Goal: Task Accomplishment & Management: Complete application form

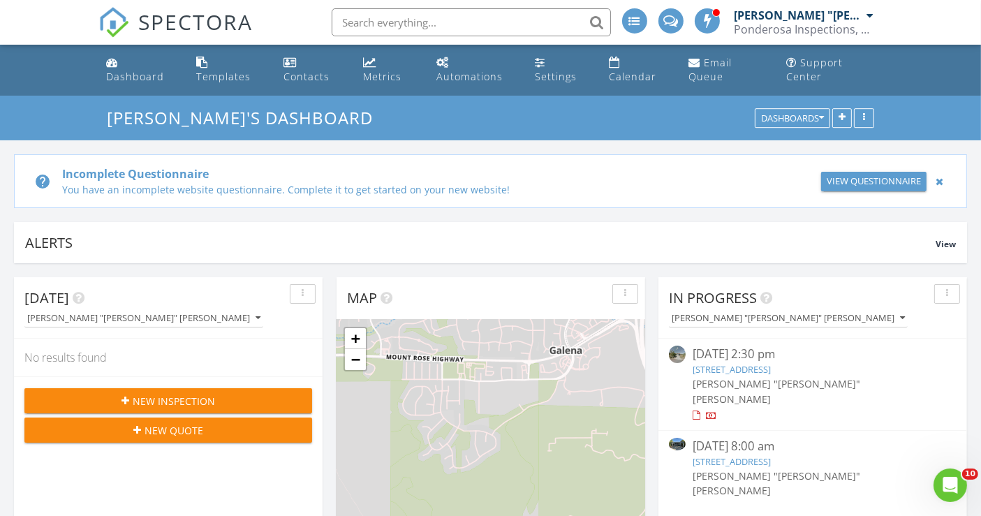
click at [938, 181] on div at bounding box center [939, 181] width 15 height 17
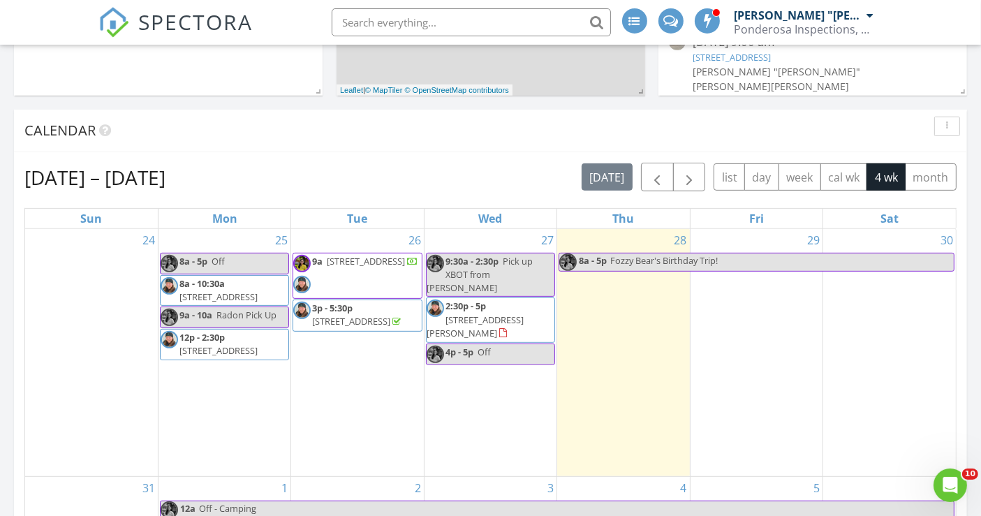
scroll to position [542, 0]
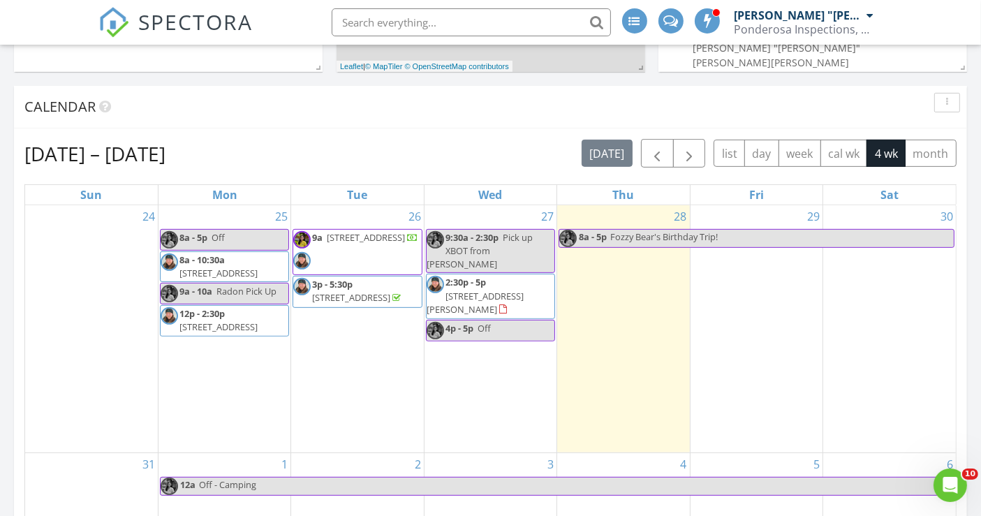
click at [611, 288] on div "28 8a - 5p Fozzy Bear's Birthday Trip!" at bounding box center [623, 328] width 132 height 247
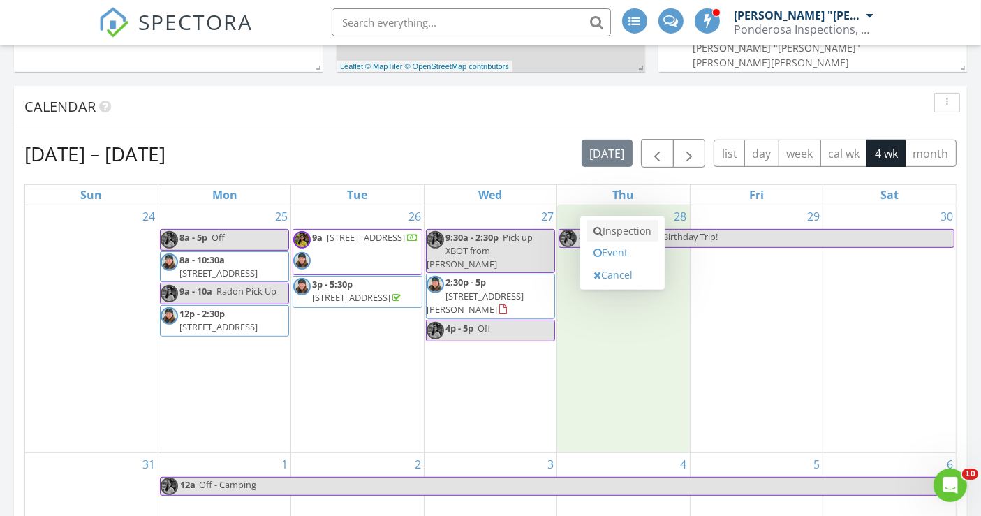
click at [620, 230] on link "Inspection" at bounding box center [622, 231] width 72 height 22
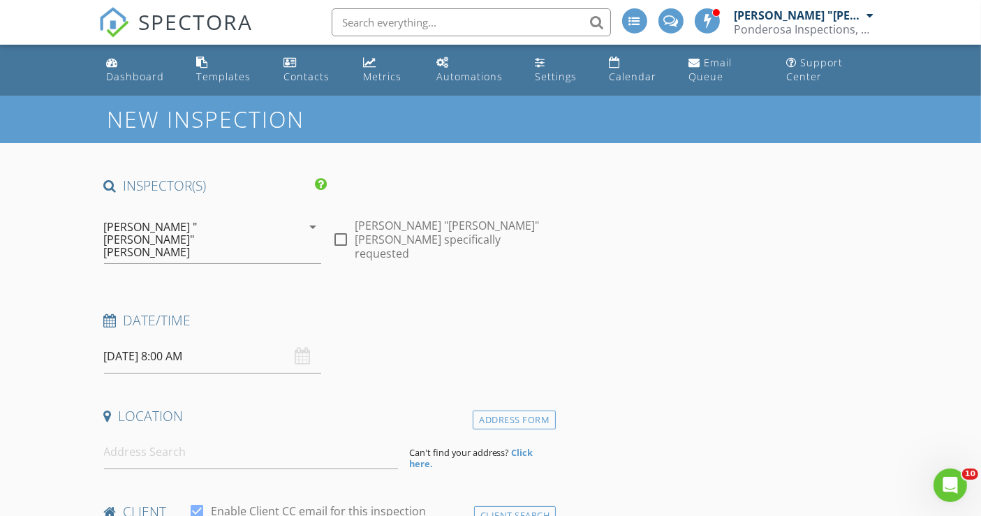
click at [143, 339] on input "[DATE] 8:00 AM" at bounding box center [213, 356] width 218 height 34
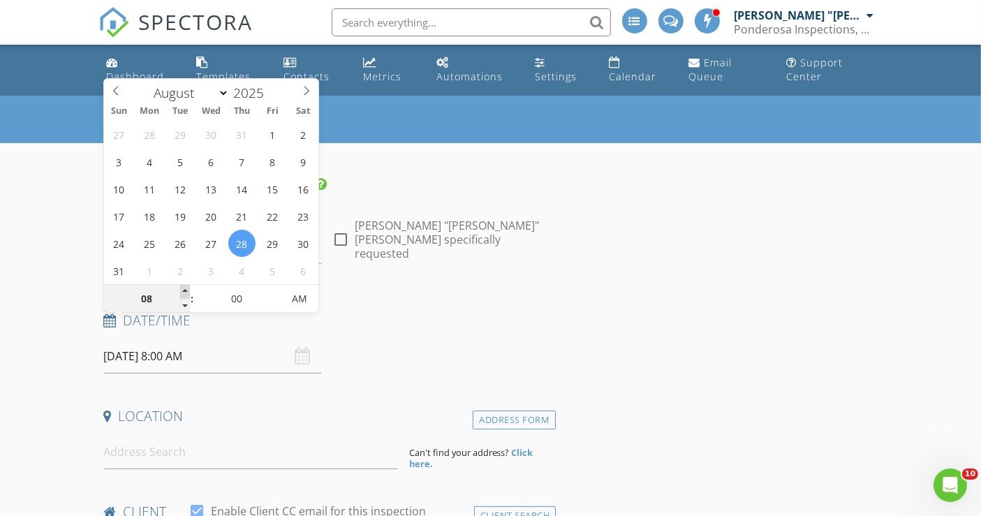
type input "09"
type input "[DATE] 9:00 AM"
click at [186, 290] on span at bounding box center [185, 292] width 10 height 14
click at [179, 435] on input at bounding box center [251, 452] width 294 height 34
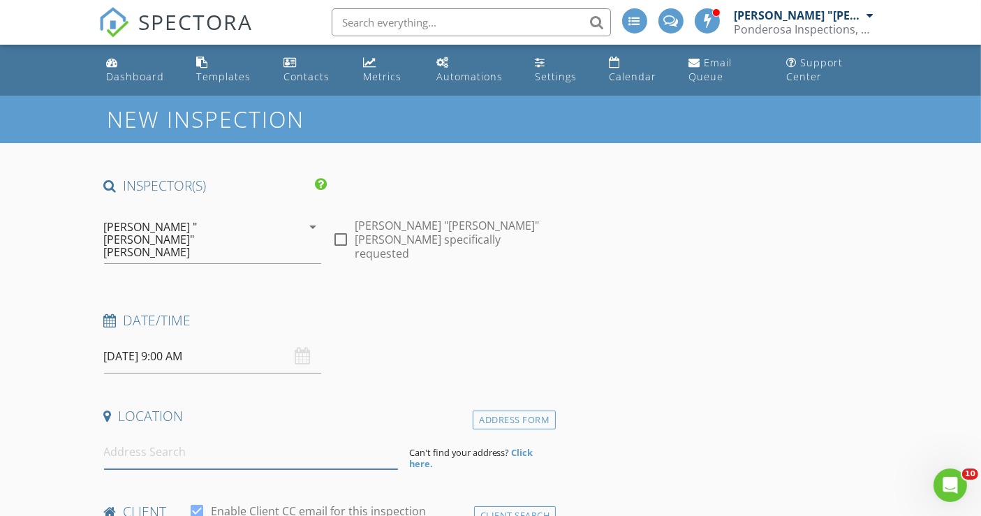
type input "2"
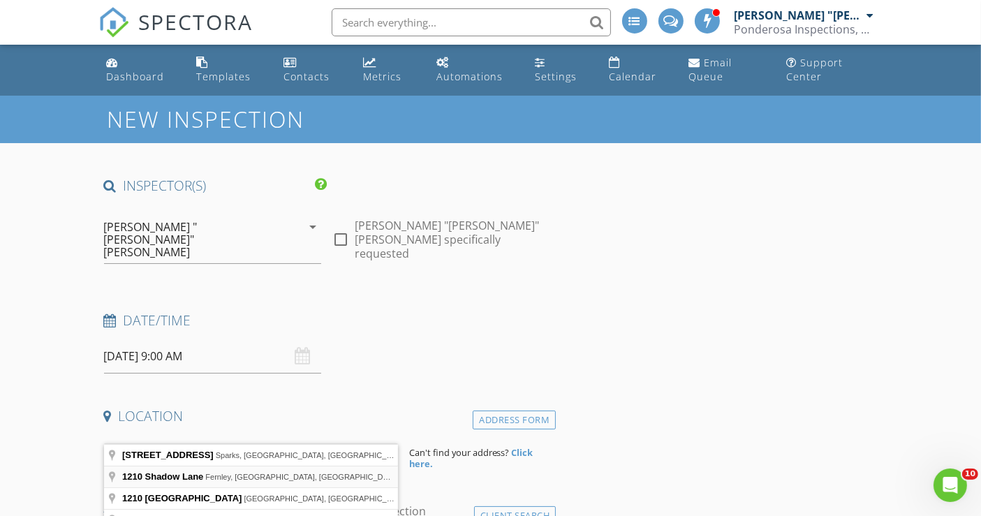
type input "1210 Shadow Lane, Fernley, NV, USA"
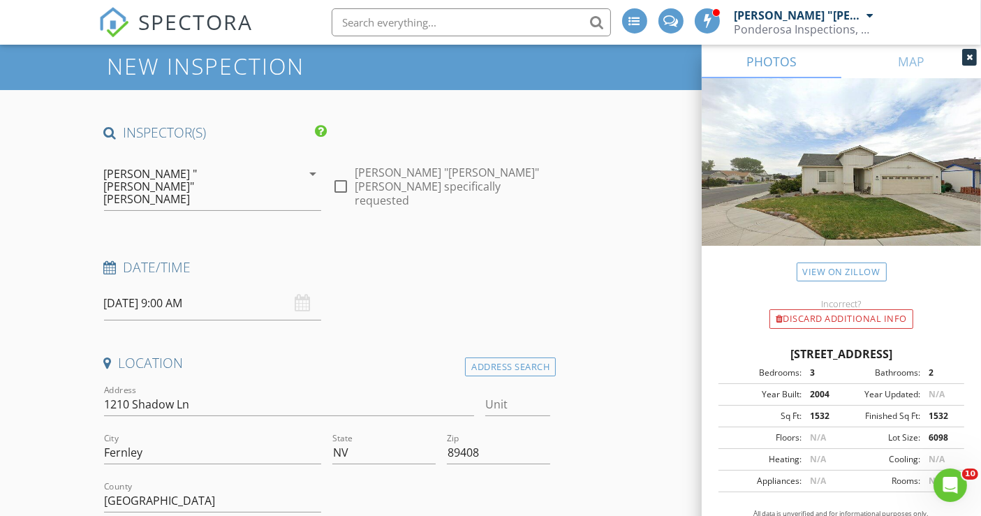
scroll to position [77, 0]
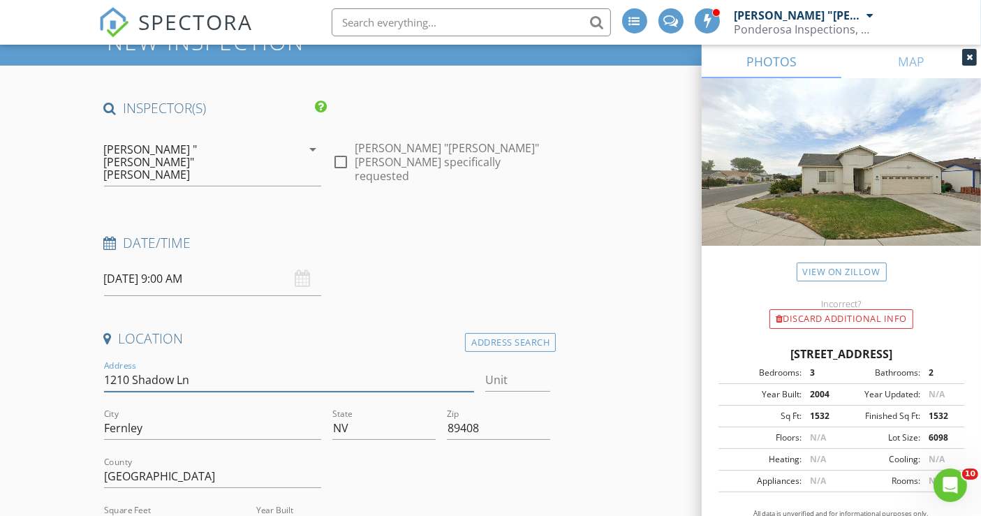
click at [182, 369] on input "1210 Shadow Ln" at bounding box center [289, 380] width 370 height 23
type input "1210 Shadow Lan"
click at [205, 369] on input "1210 Shadow Lan" at bounding box center [289, 380] width 370 height 23
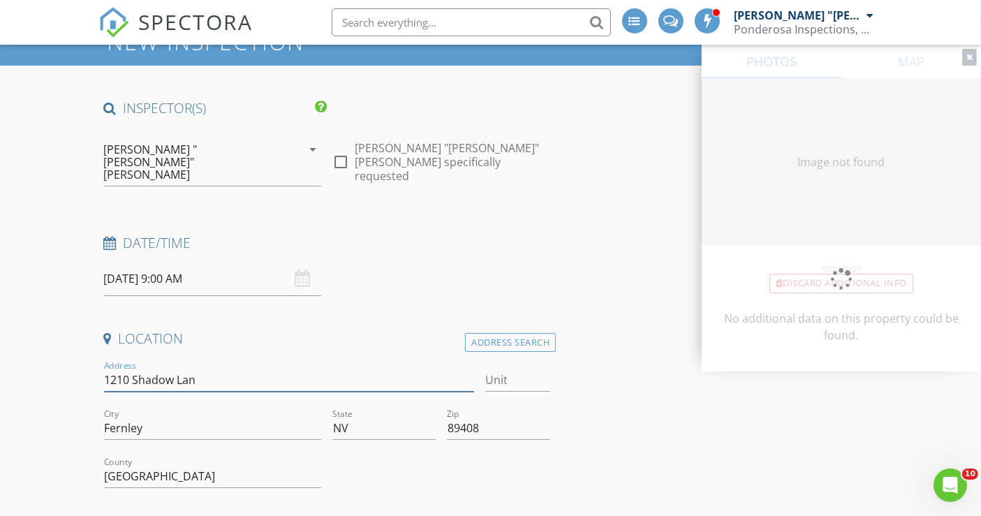
type input "1210 Shadow Lane"
type input "1532"
type input "2004"
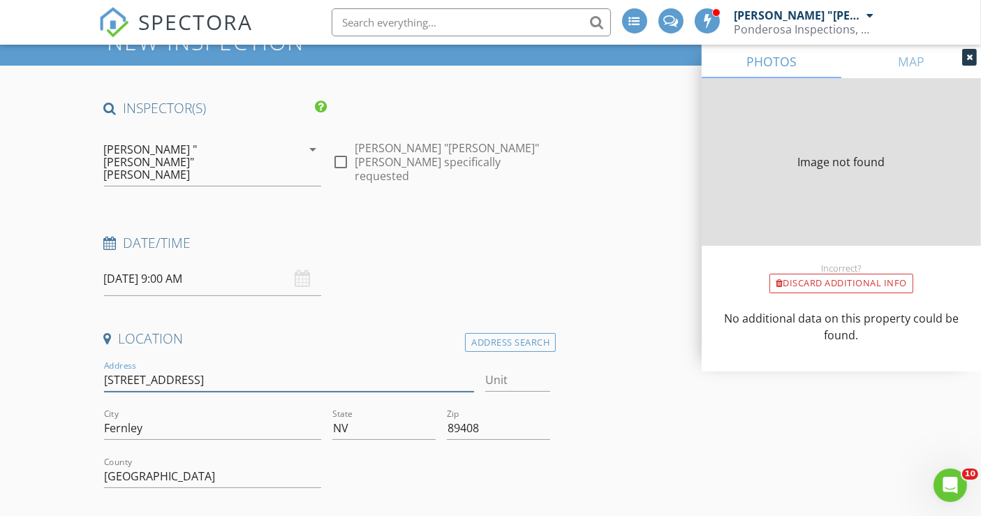
type input "1532"
type input "2004"
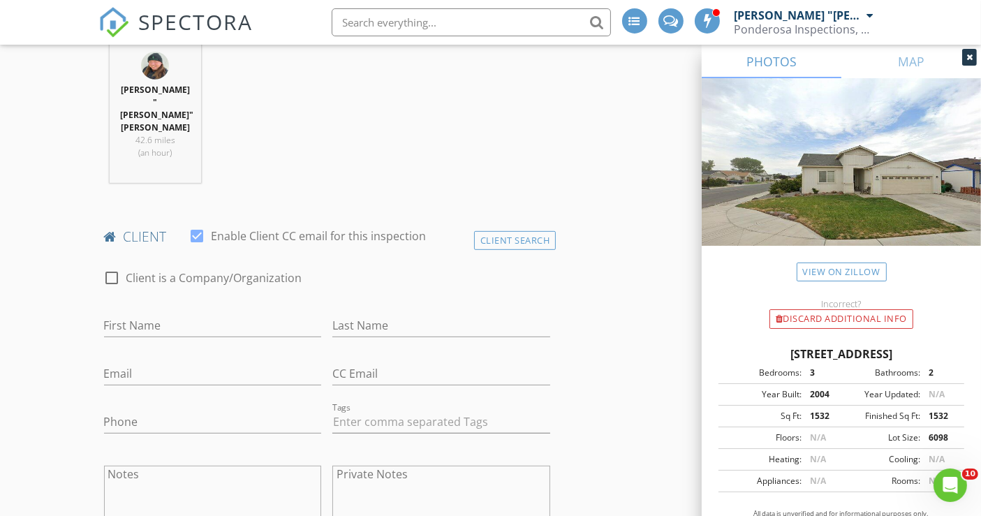
scroll to position [620, 0]
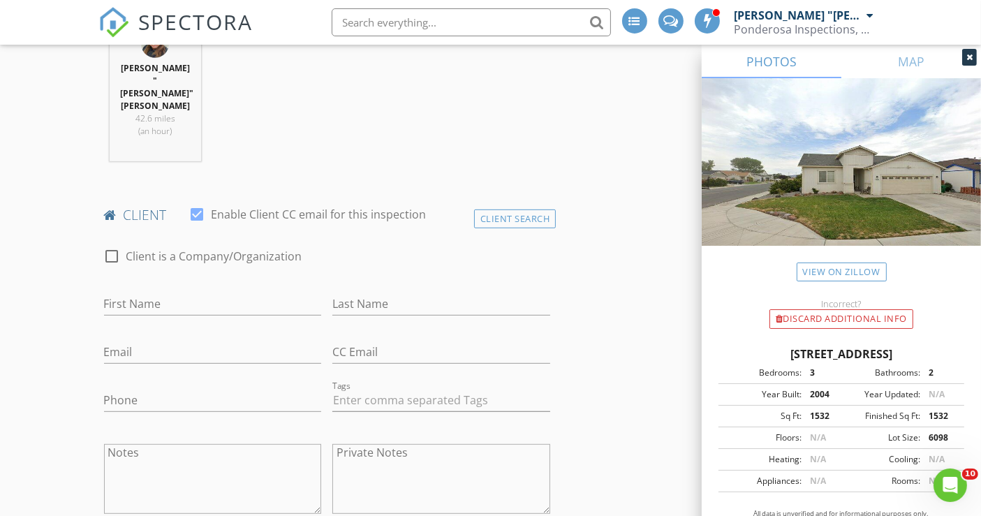
type input "1210 Shadow Lane"
click at [161, 293] on input "First Name" at bounding box center [213, 304] width 218 height 23
paste input "Sandy Maloney"
drag, startPoint x: 138, startPoint y: 264, endPoint x: 187, endPoint y: 267, distance: 49.7
click at [187, 293] on input "[PERSON_NAME]" at bounding box center [213, 304] width 218 height 23
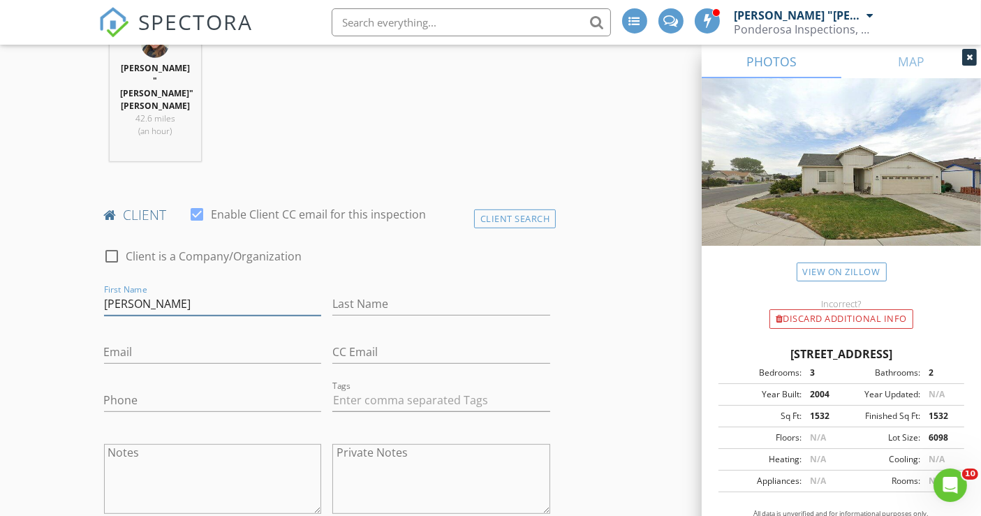
type input "[PERSON_NAME]"
click at [382, 293] on input "Last Name" at bounding box center [441, 304] width 218 height 23
paste input "[PERSON_NAME]"
type input "[PERSON_NAME]"
click at [121, 341] on input "Email" at bounding box center [213, 352] width 218 height 23
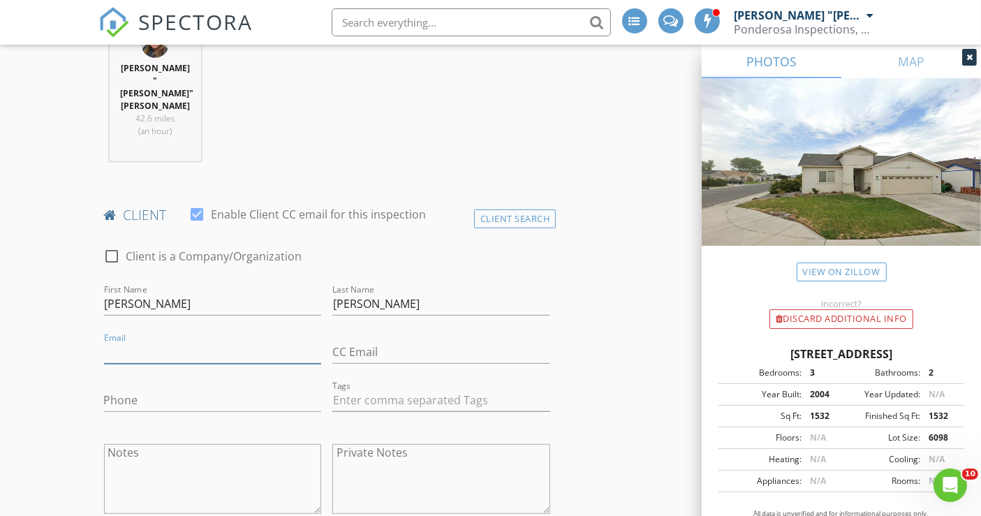
paste input "[EMAIL_ADDRESS][DOMAIN_NAME]"
type input "[EMAIL_ADDRESS][DOMAIN_NAME]"
click at [171, 389] on input "Phone" at bounding box center [213, 400] width 218 height 23
paste input "[PHONE_NUMBER]"
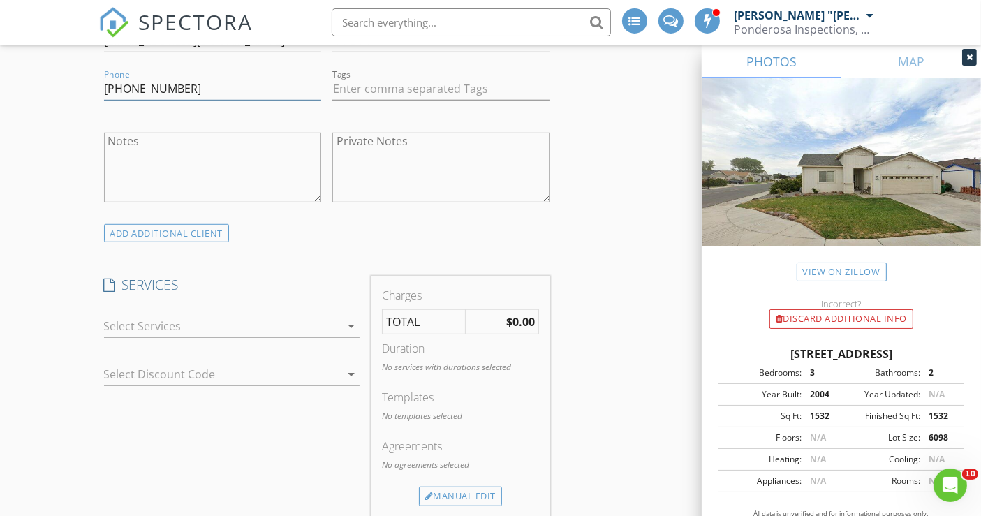
scroll to position [1008, 0]
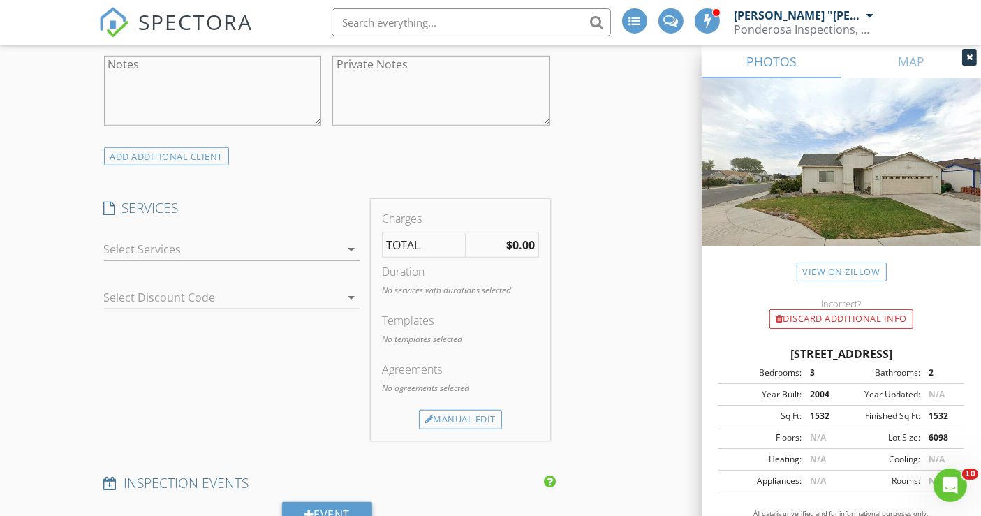
type input "[PHONE_NUMBER]"
click at [175, 238] on div at bounding box center [222, 249] width 236 height 22
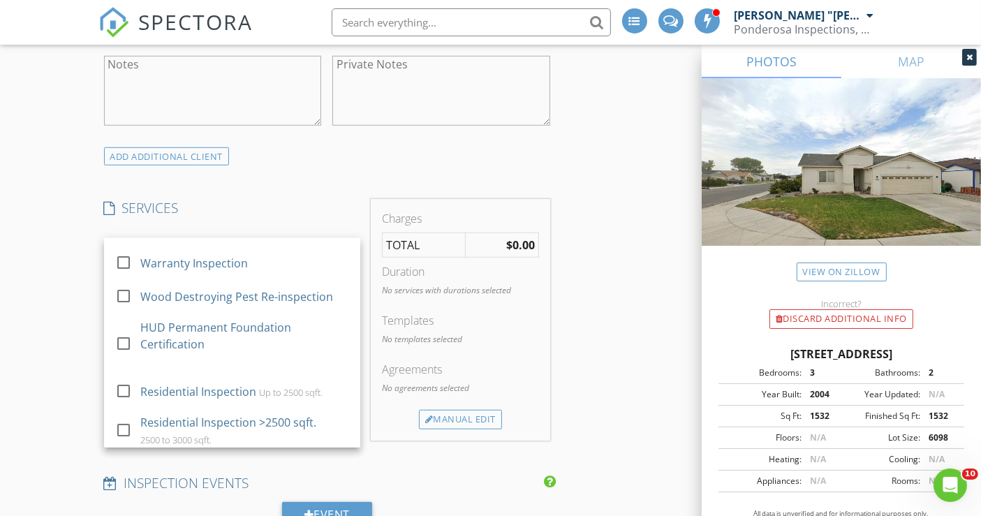
scroll to position [362, 0]
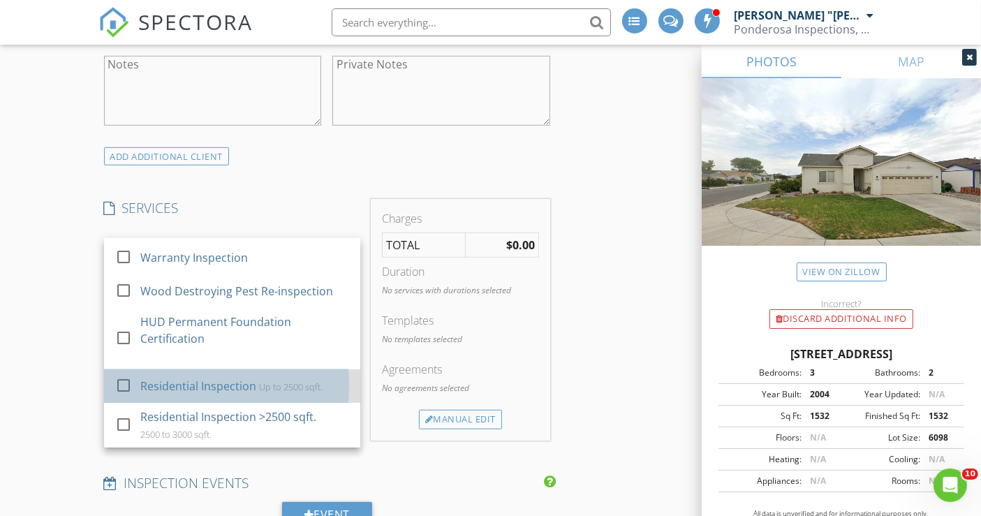
click at [200, 378] on div "Residential Inspection" at bounding box center [198, 386] width 116 height 17
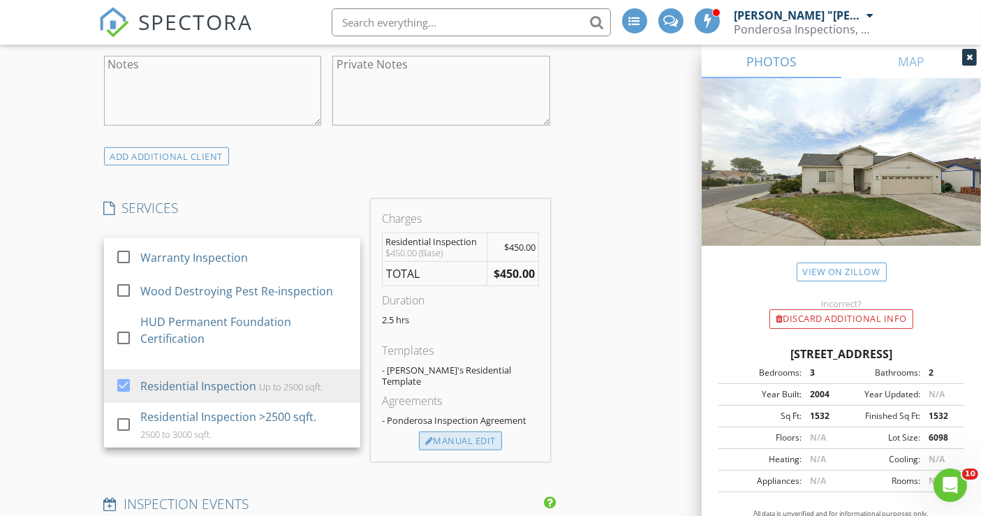
click at [445, 431] on div "Manual Edit" at bounding box center [460, 441] width 83 height 20
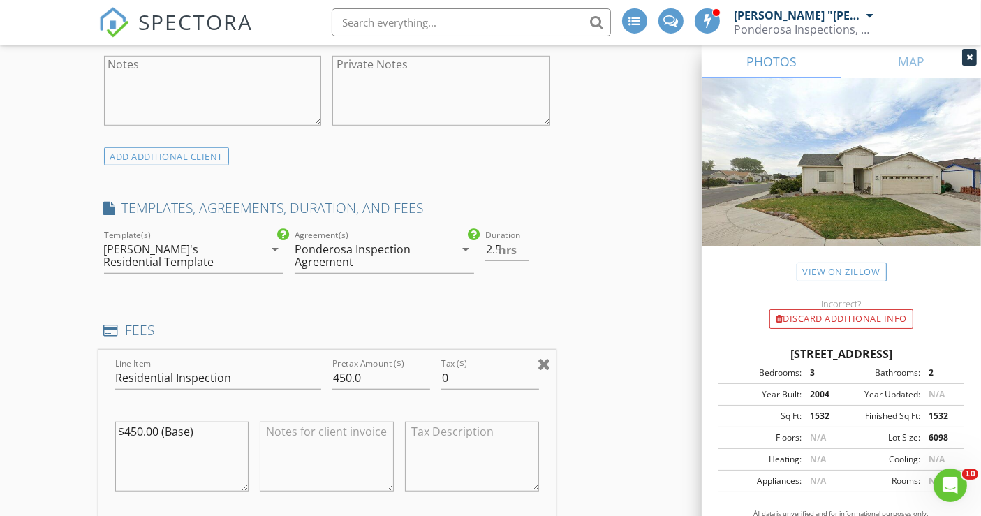
click at [543, 355] on div at bounding box center [544, 363] width 13 height 17
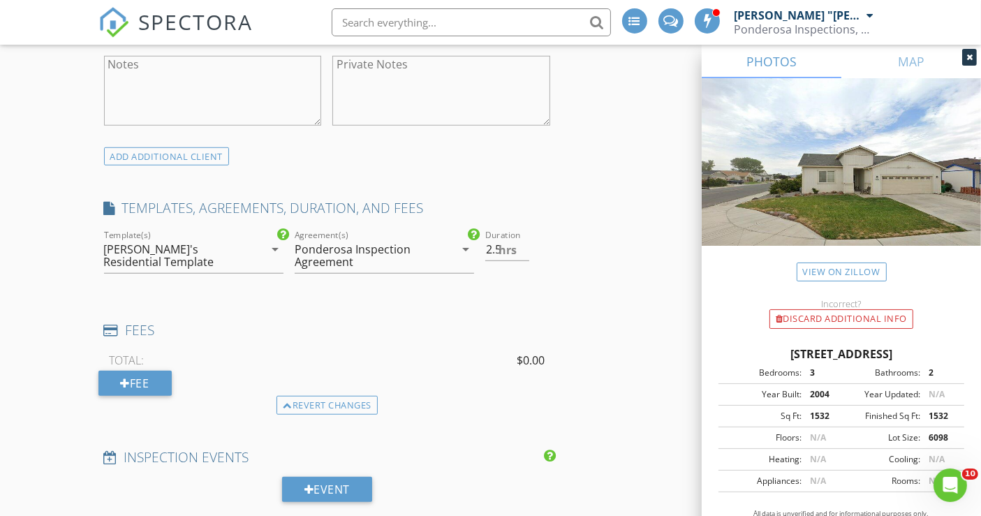
scroll to position [1086, 0]
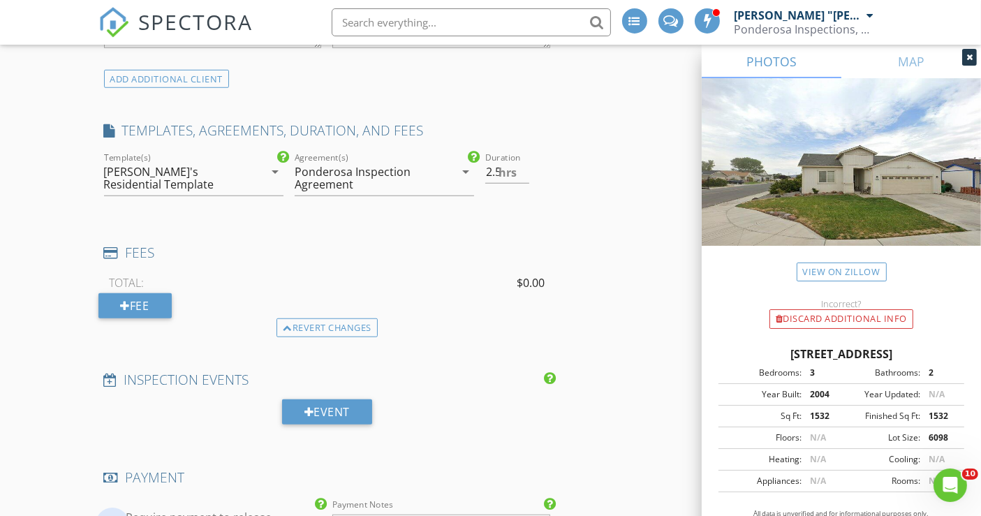
click at [112, 512] on div at bounding box center [113, 524] width 24 height 24
checkbox input "false"
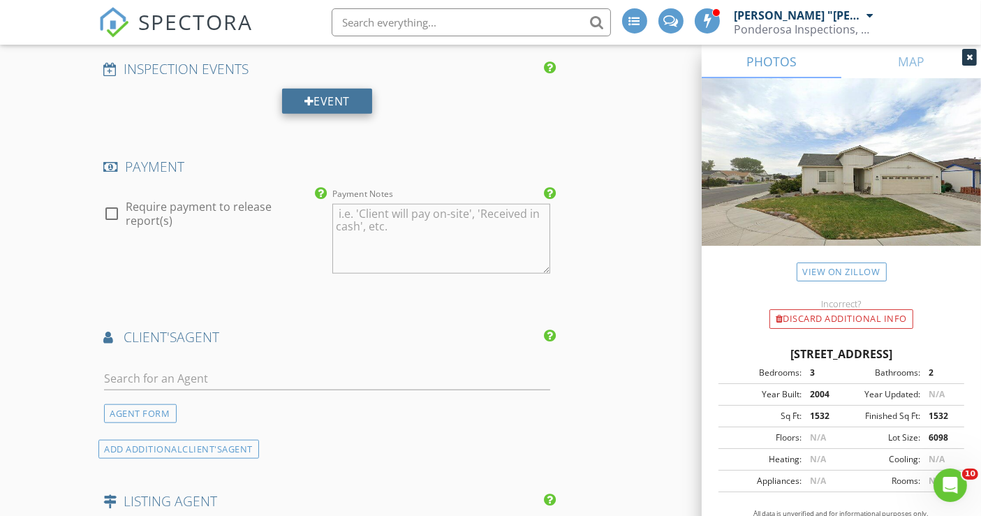
scroll to position [1474, 0]
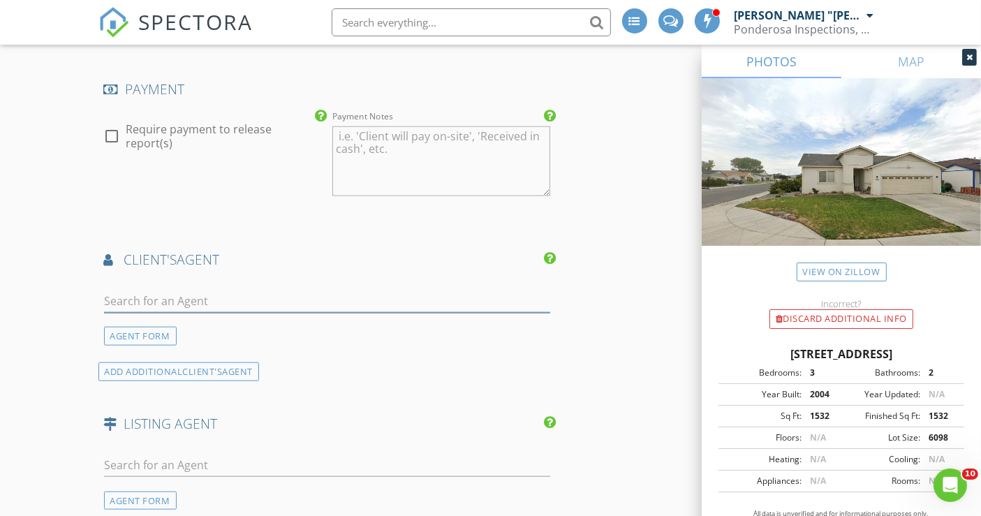
click at [162, 290] on input "text" at bounding box center [327, 301] width 447 height 23
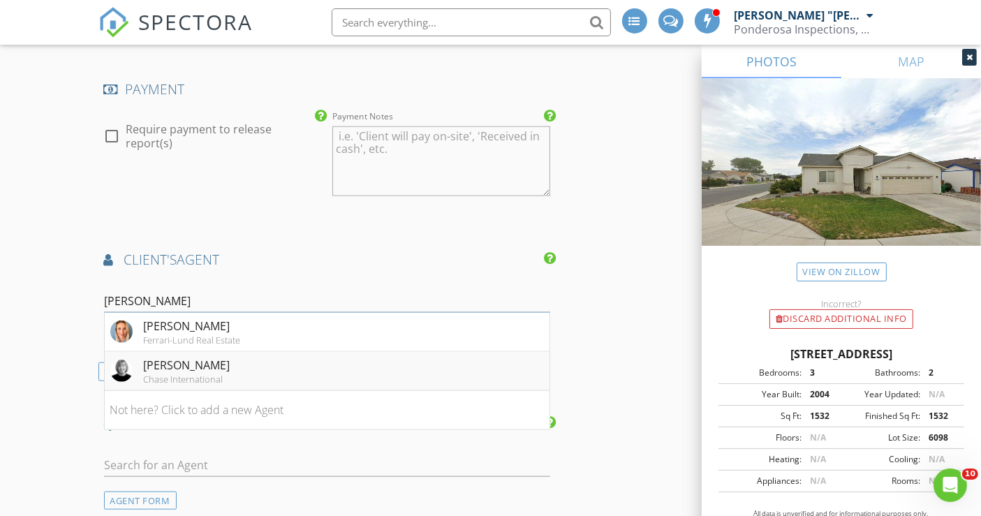
type input "Holly"
click at [163, 357] on div "Holly O'Driscoll" at bounding box center [187, 365] width 87 height 17
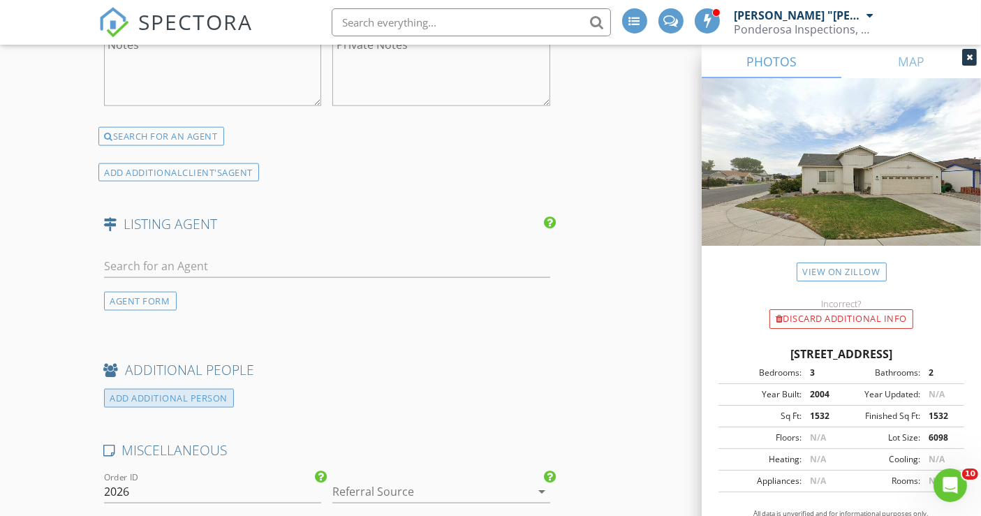
scroll to position [2016, 0]
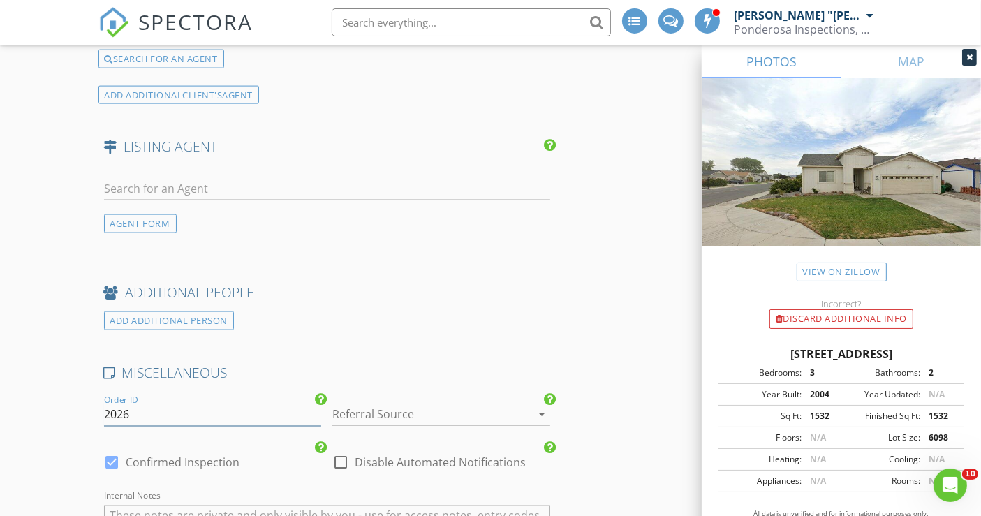
drag, startPoint x: 105, startPoint y: 368, endPoint x: 185, endPoint y: 368, distance: 79.6
click at [185, 403] on input "2026" at bounding box center [213, 414] width 218 height 23
type input "2025-08-28-001"
click at [378, 403] on div at bounding box center [421, 414] width 179 height 22
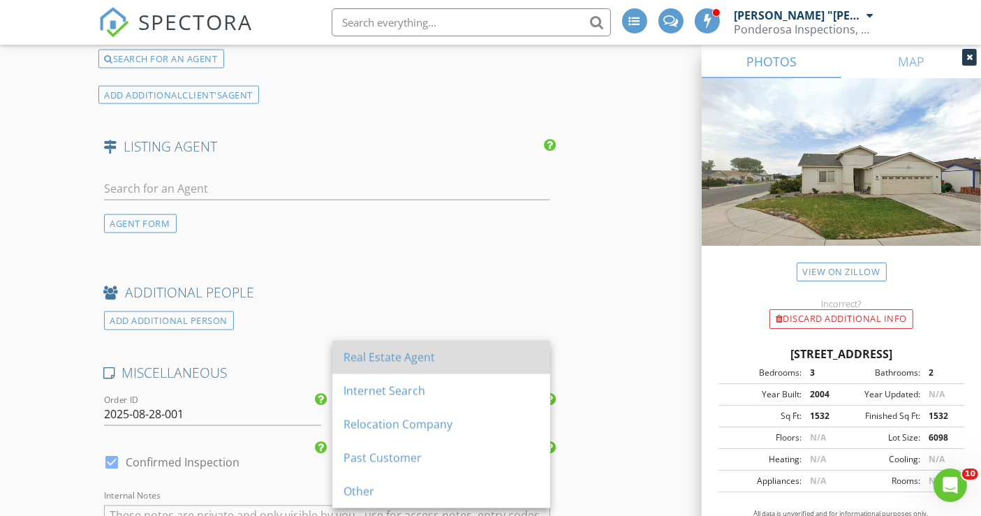
click at [385, 358] on div "Real Estate Agent" at bounding box center [440, 357] width 195 height 17
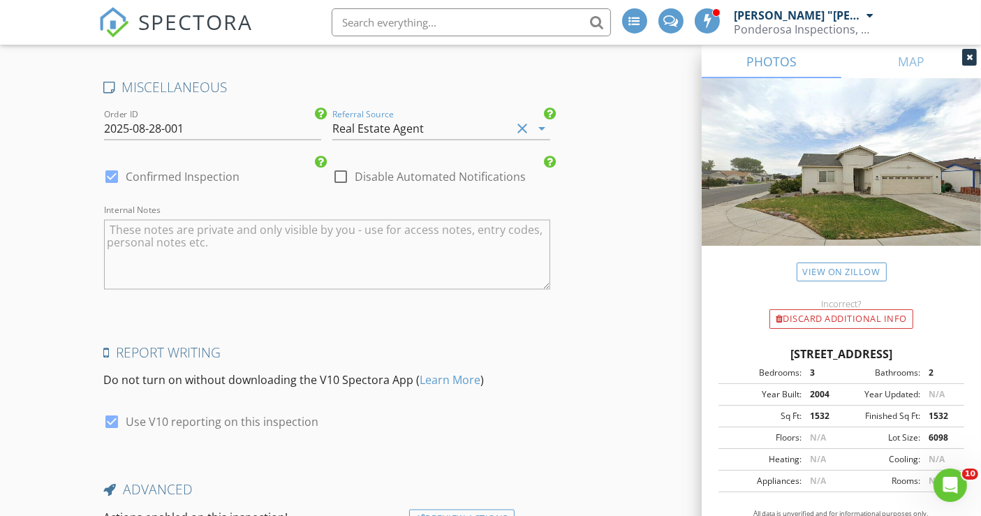
scroll to position [2384, 0]
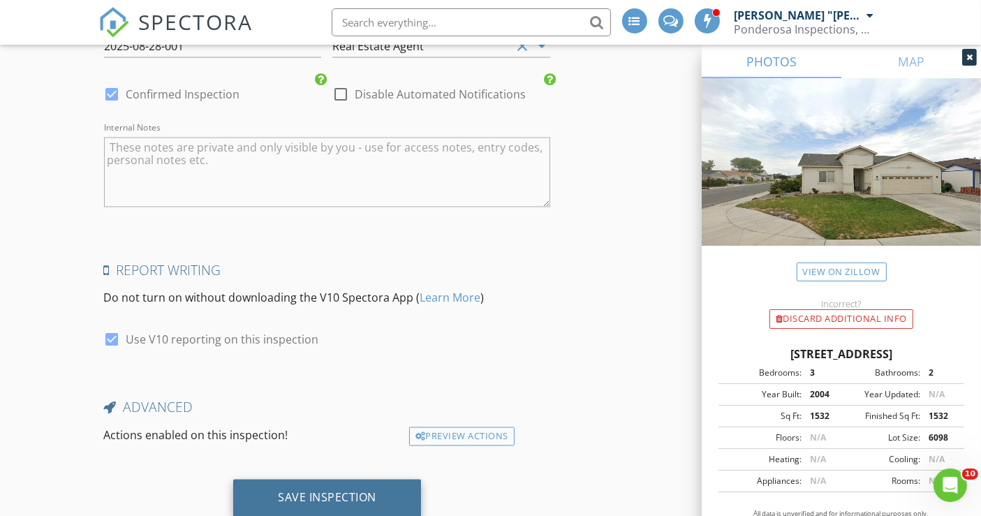
click at [353, 491] on div "Save Inspection" at bounding box center [327, 498] width 98 height 14
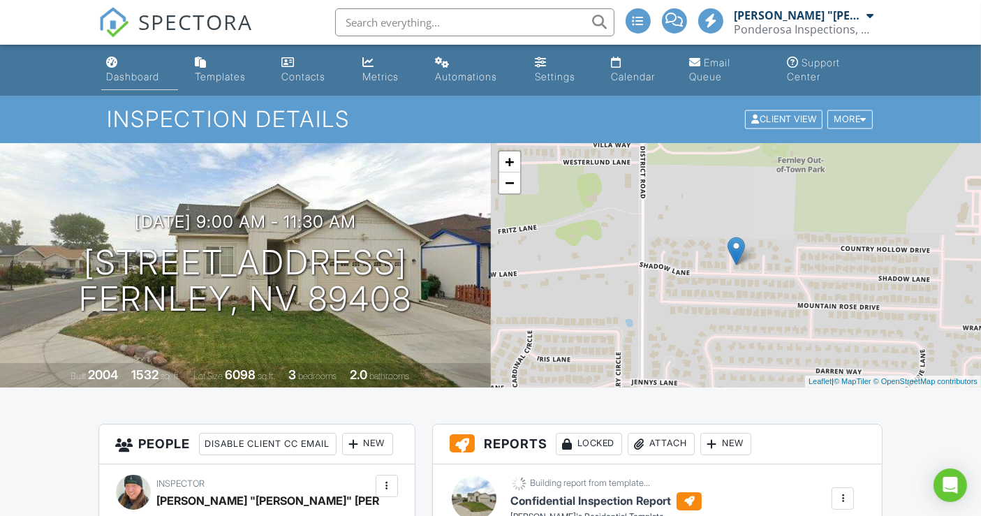
click at [138, 73] on div "Dashboard" at bounding box center [133, 77] width 53 height 12
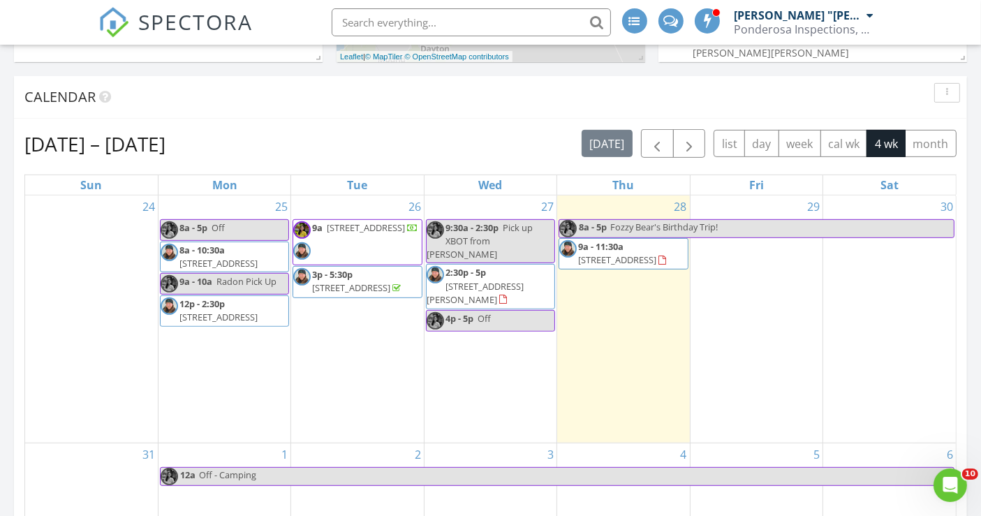
click at [615, 301] on div "28 8a - 5p Fozzy Bear's Birthday Trip! 9a - 11:30a 1210 Shadow Lane, Fernley 89…" at bounding box center [623, 318] width 132 height 247
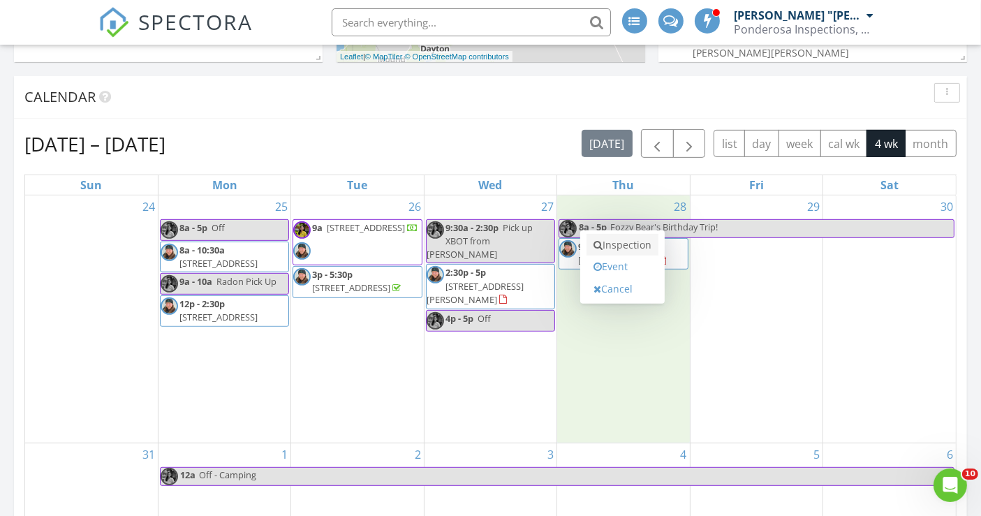
click at [616, 237] on link "Inspection" at bounding box center [622, 245] width 72 height 22
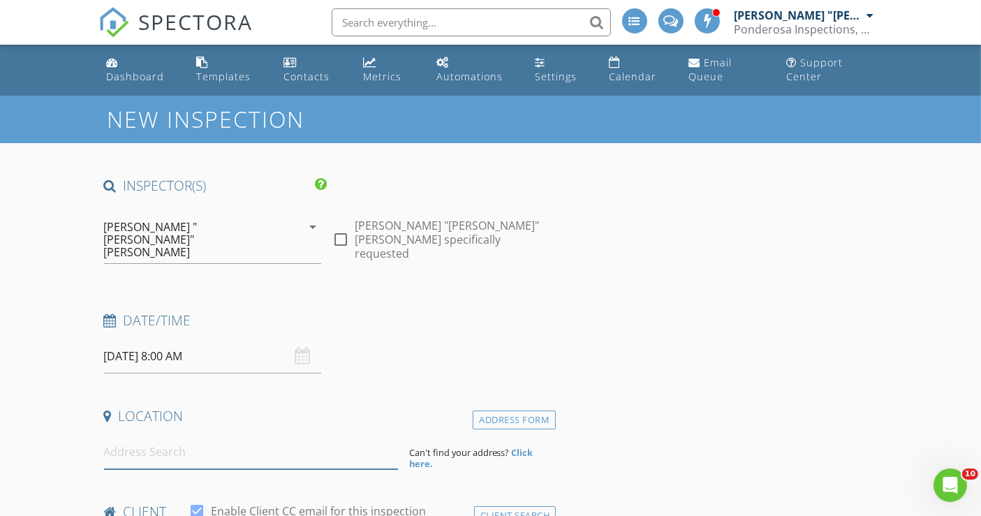
click at [138, 435] on input at bounding box center [251, 452] width 294 height 34
paste input "[STREET_ADDRESS]"
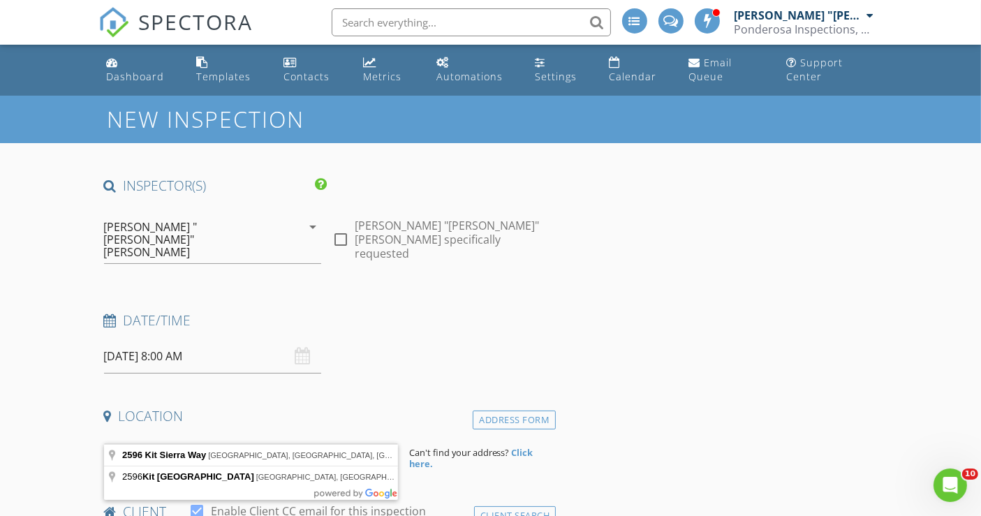
type input "[STREET_ADDRESS]"
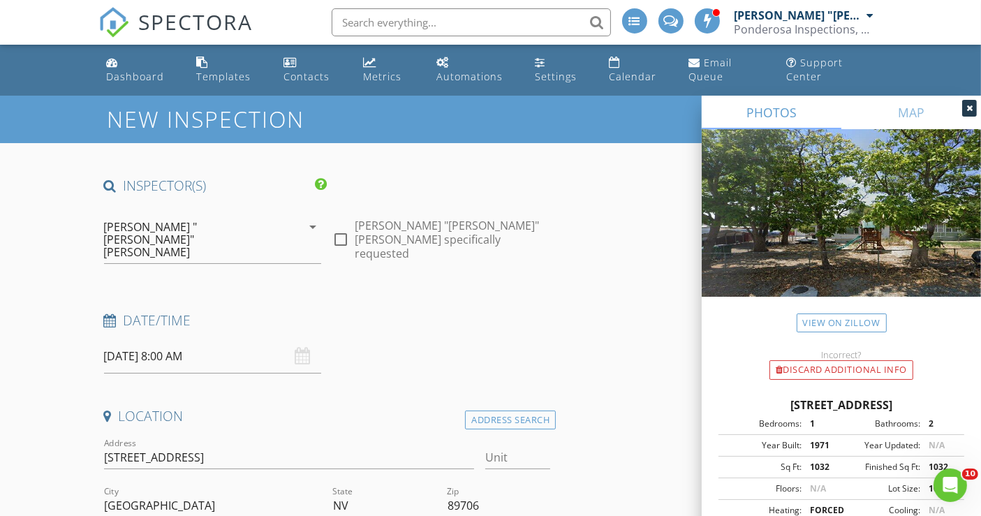
click at [222, 339] on input "[DATE] 8:00 AM" at bounding box center [213, 356] width 218 height 34
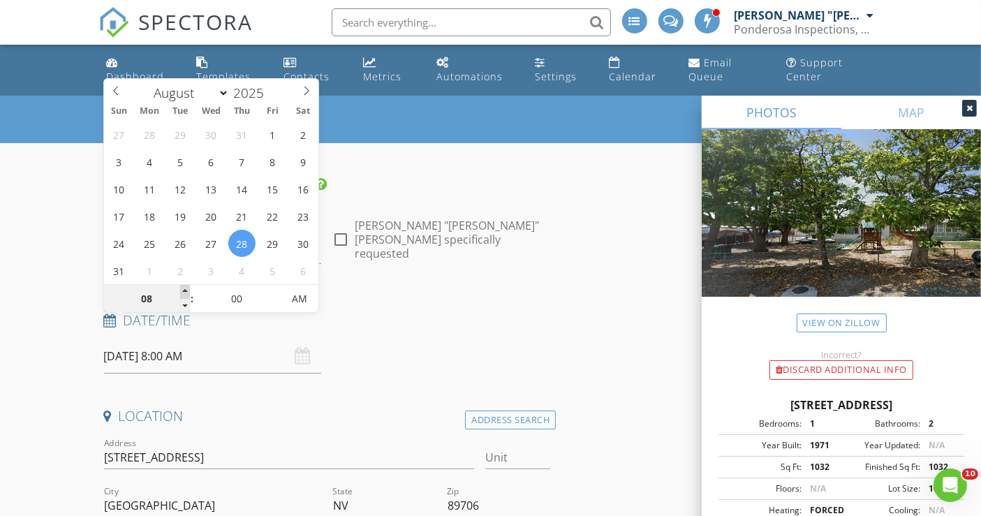
type input "09"
type input "[DATE] 9:00 AM"
click at [186, 292] on span at bounding box center [185, 292] width 10 height 14
type input "10"
type input "[DATE] 10:00 AM"
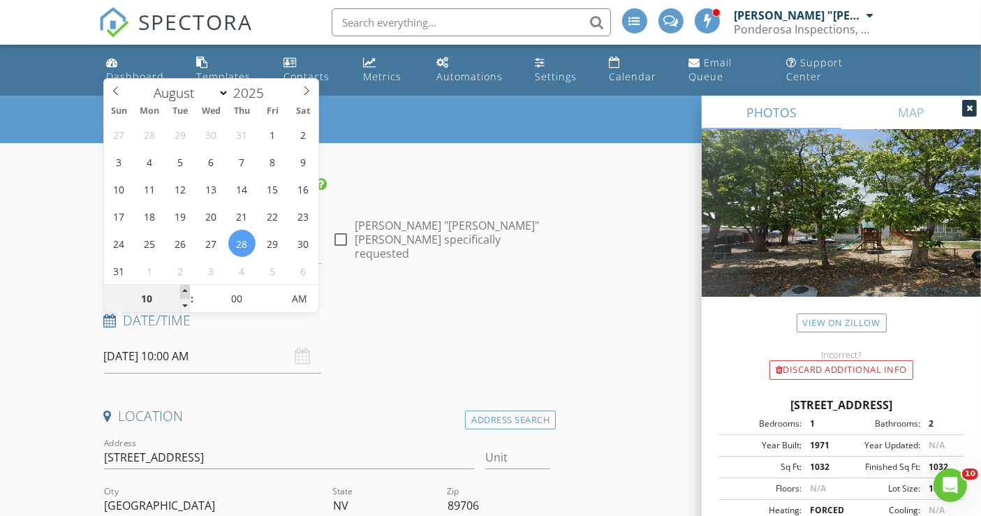
click at [186, 292] on span at bounding box center [185, 292] width 10 height 14
type input "11"
type input "08/28/2025 11:00 AM"
click at [186, 292] on span at bounding box center [185, 292] width 10 height 14
type input "12"
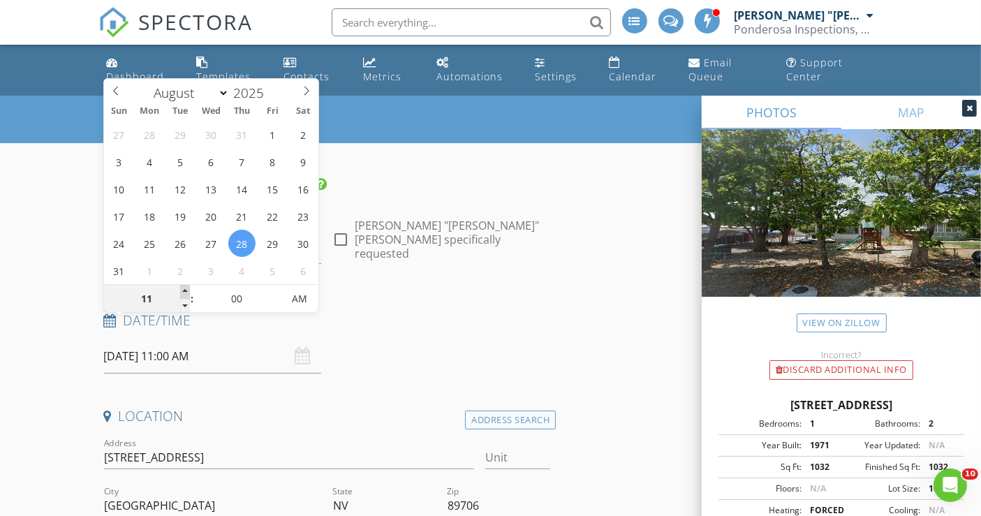
type input "08/28/2025 12:00 PM"
click at [186, 292] on span at bounding box center [185, 292] width 10 height 14
type input "01"
type input "08/28/2025 1:00 PM"
click at [186, 292] on span at bounding box center [185, 292] width 10 height 14
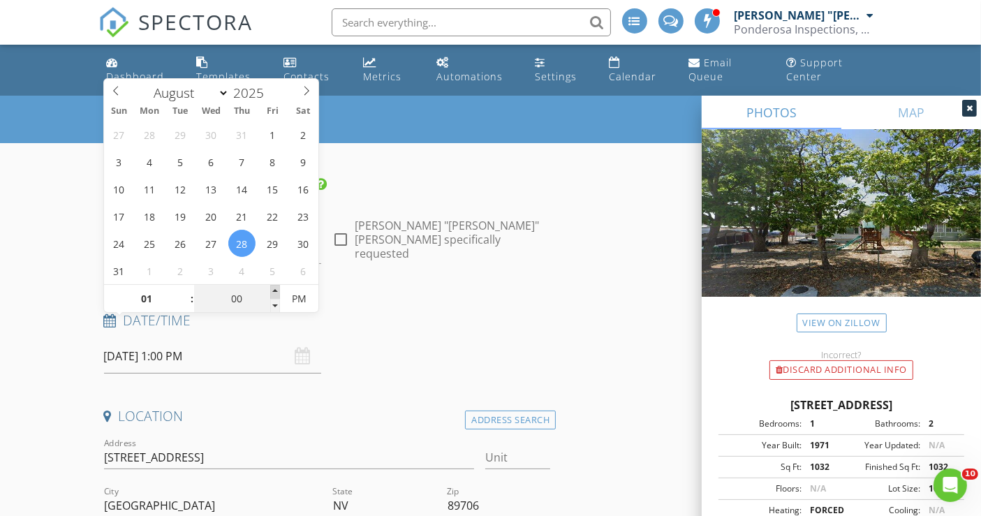
type input "05"
type input "08/28/2025 1:05 PM"
click at [273, 290] on span at bounding box center [275, 292] width 10 height 14
type input "10"
type input "08/28/2025 1:10 PM"
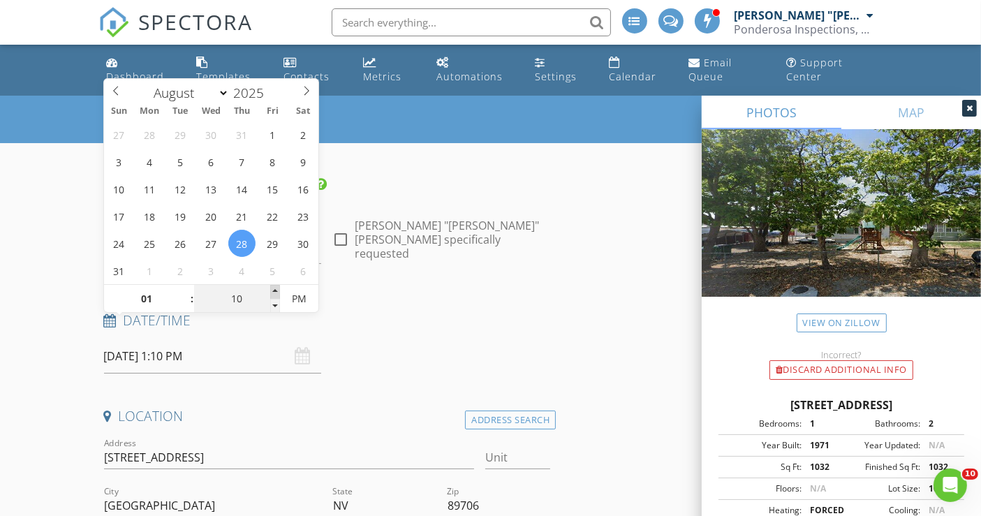
click at [273, 290] on span at bounding box center [275, 292] width 10 height 14
type input "15"
type input "08/28/2025 1:15 PM"
click at [273, 290] on span at bounding box center [275, 292] width 10 height 14
type input "20"
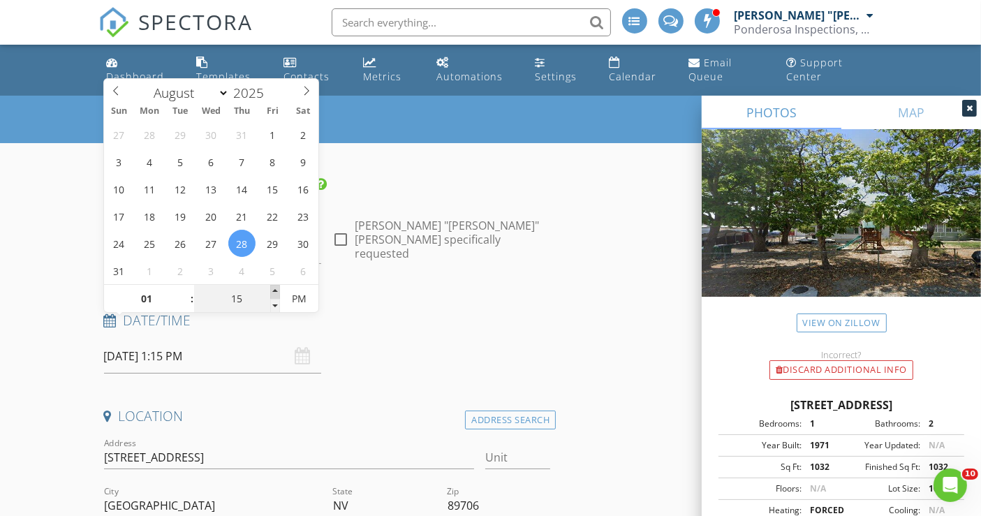
type input "08/28/2025 1:20 PM"
click at [273, 290] on span at bounding box center [275, 292] width 10 height 14
type input "25"
type input "08/28/2025 1:25 PM"
click at [273, 290] on span at bounding box center [275, 292] width 10 height 14
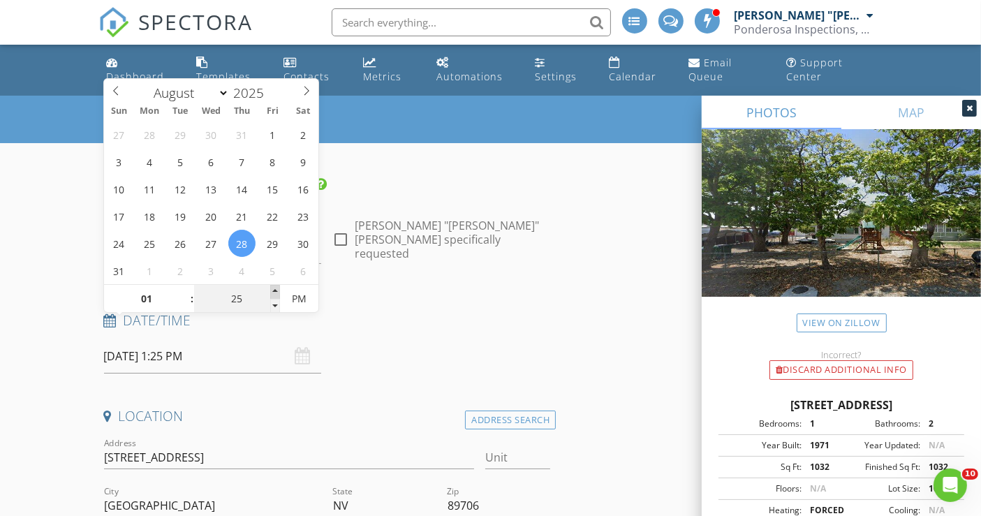
type input "30"
type input "08/28/2025 1:30 PM"
click at [273, 290] on span at bounding box center [275, 292] width 10 height 14
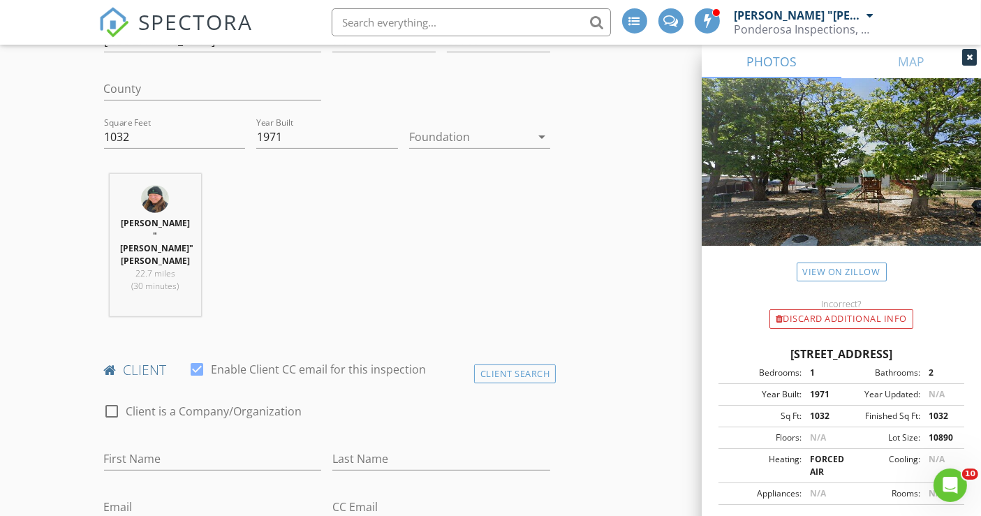
scroll to position [620, 0]
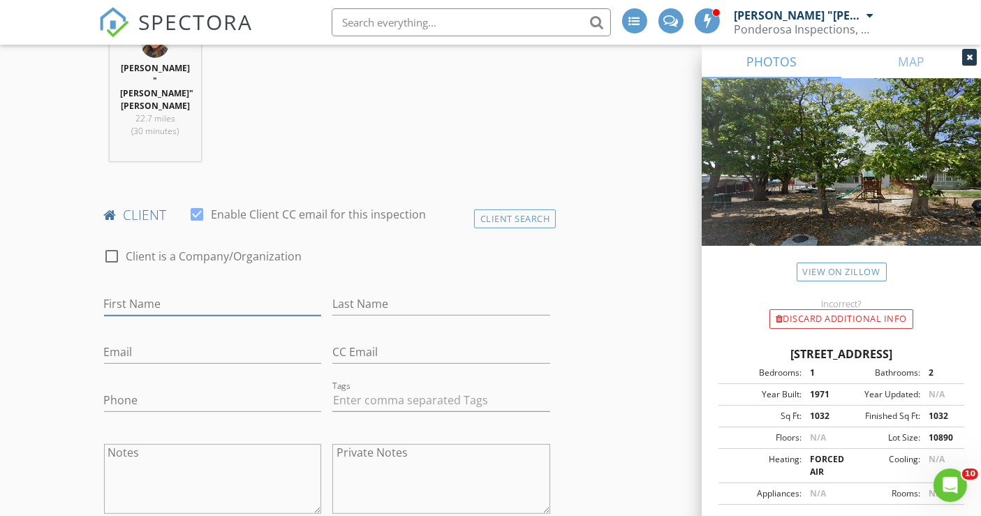
click at [152, 293] on input "First Name" at bounding box center [213, 304] width 218 height 23
paste input "Manuel & Rafaela"
drag, startPoint x: 148, startPoint y: 260, endPoint x: 155, endPoint y: 262, distance: 7.3
click at [155, 293] on input "Manuel & Rafaela" at bounding box center [213, 304] width 218 height 23
type input "Manuel and Rafaela"
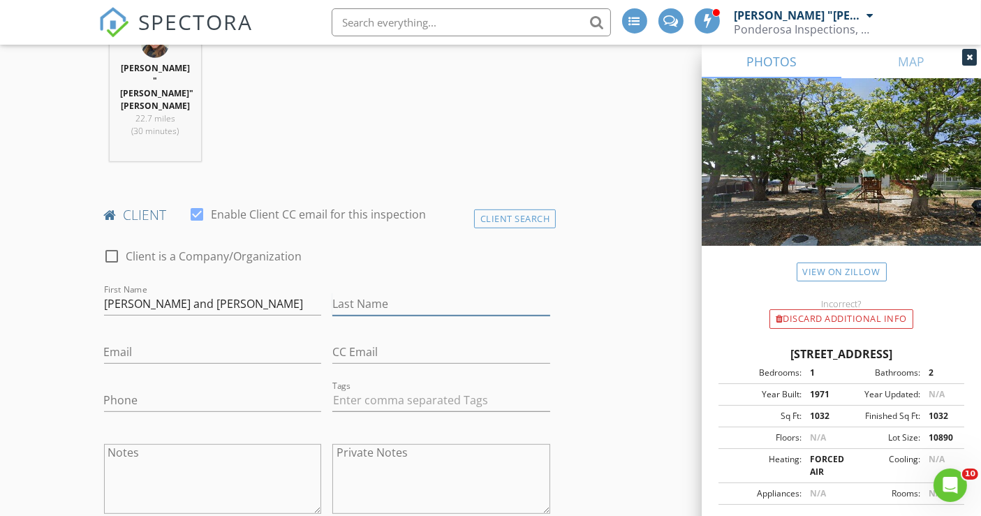
click at [399, 293] on input "Last Name" at bounding box center [441, 304] width 218 height 23
paste input "Herrera"
type input "Herrera"
click at [149, 341] on input "Email" at bounding box center [213, 352] width 218 height 23
paste input "rafaelaherrera1984@yahoo.com"
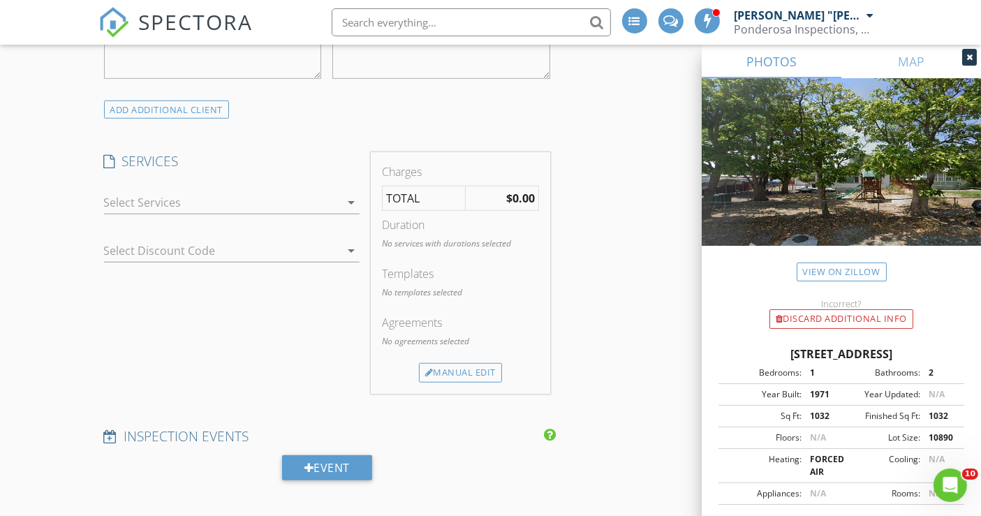
scroll to position [1086, 0]
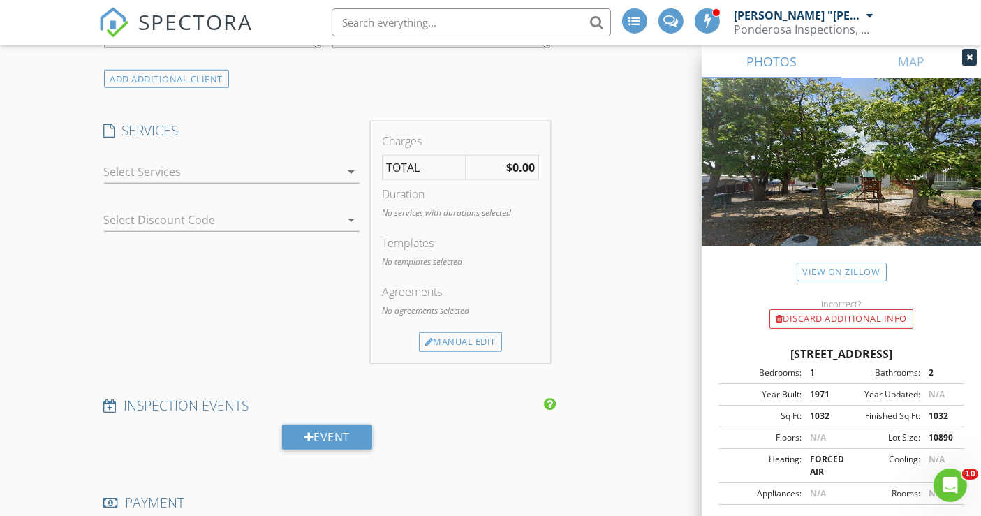
type input "rafaelaherrera1984@yahoo.com"
click at [156, 161] on div at bounding box center [222, 172] width 236 height 22
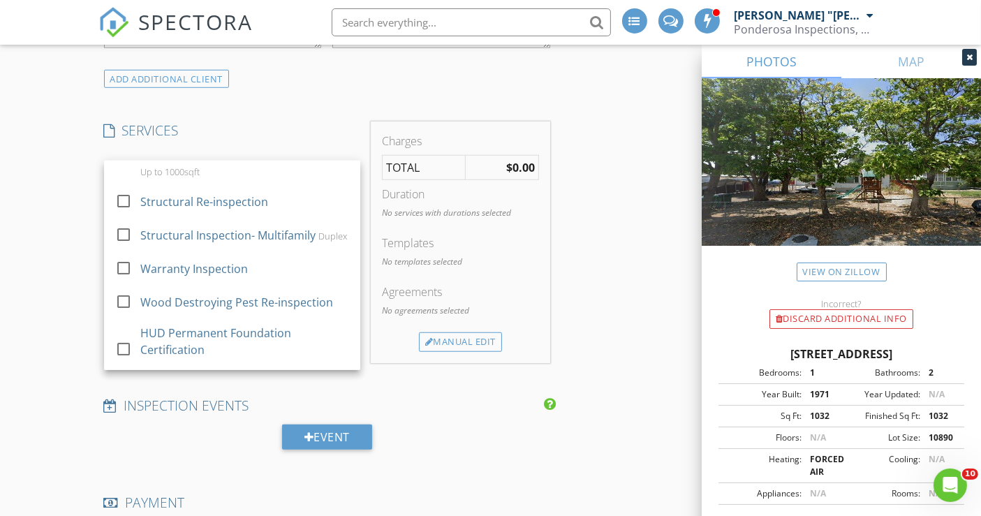
scroll to position [362, 0]
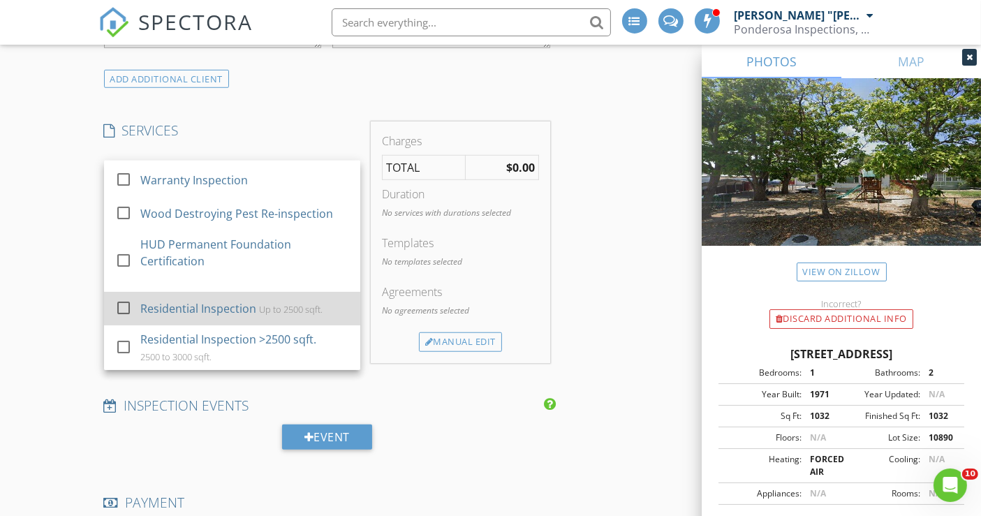
click at [237, 300] on div "Residential Inspection" at bounding box center [198, 308] width 116 height 17
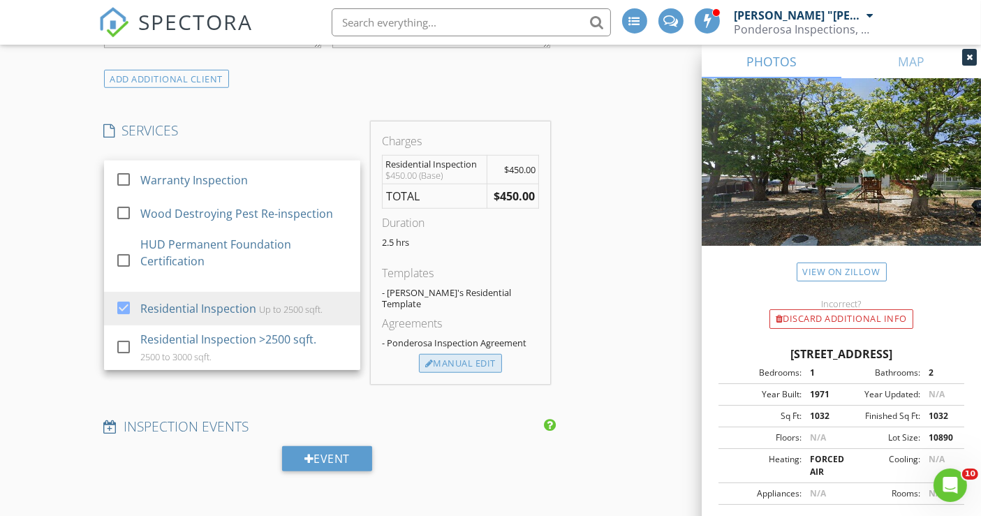
click at [455, 354] on div "Manual Edit" at bounding box center [460, 364] width 83 height 20
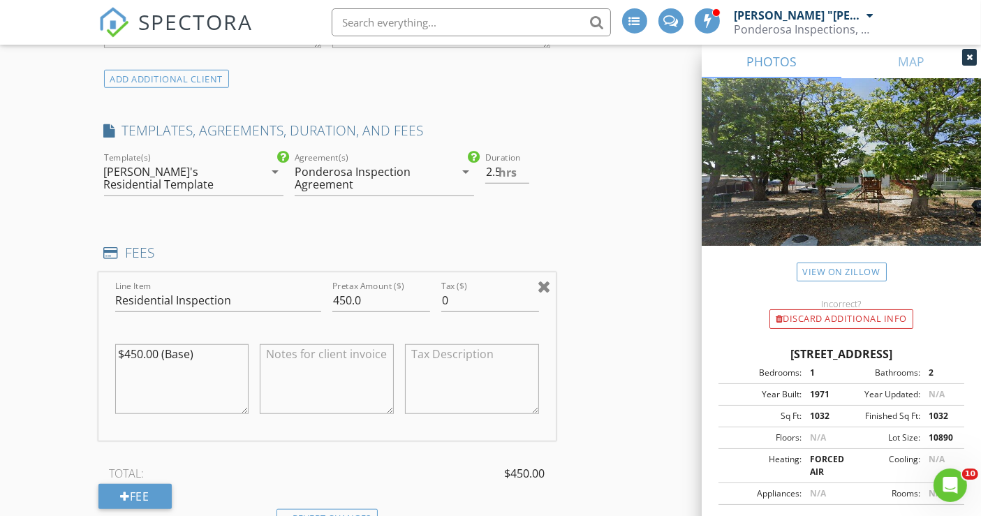
click at [547, 278] on div at bounding box center [544, 286] width 13 height 17
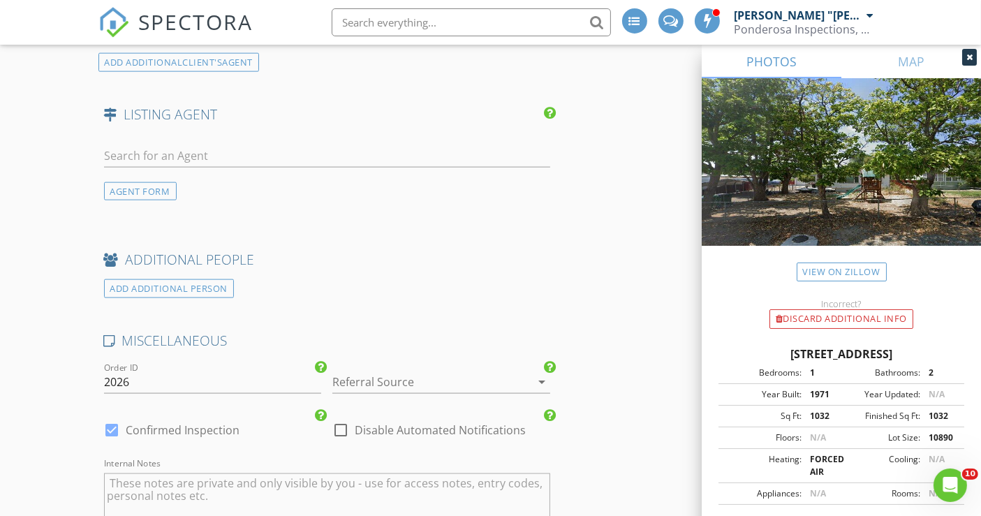
scroll to position [1784, 0]
drag, startPoint x: 101, startPoint y: 337, endPoint x: 133, endPoint y: 341, distance: 31.6
click at [133, 359] on div "Order ID 2026" at bounding box center [212, 383] width 229 height 48
drag, startPoint x: 104, startPoint y: 336, endPoint x: 223, endPoint y: 352, distance: 120.5
click at [180, 370] on input "2026" at bounding box center [213, 381] width 218 height 23
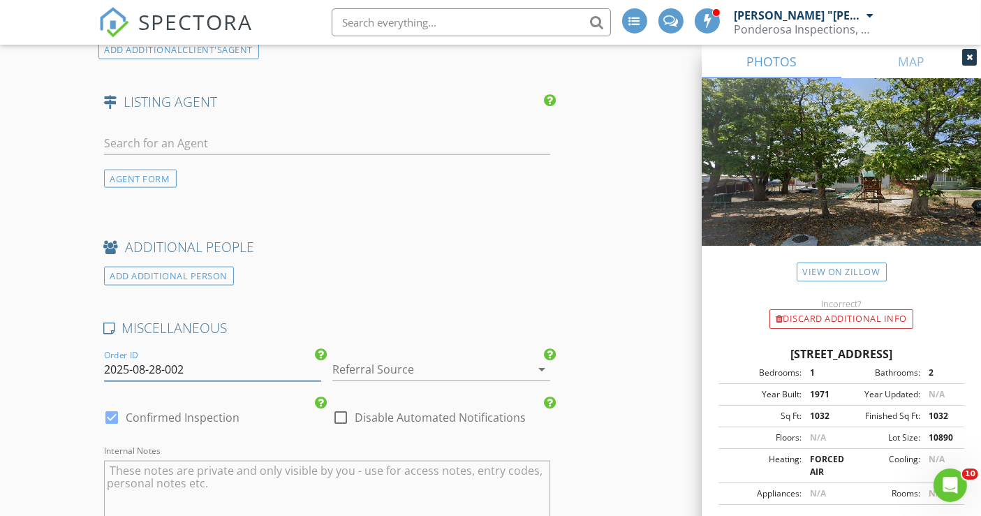
scroll to position [2094, 0]
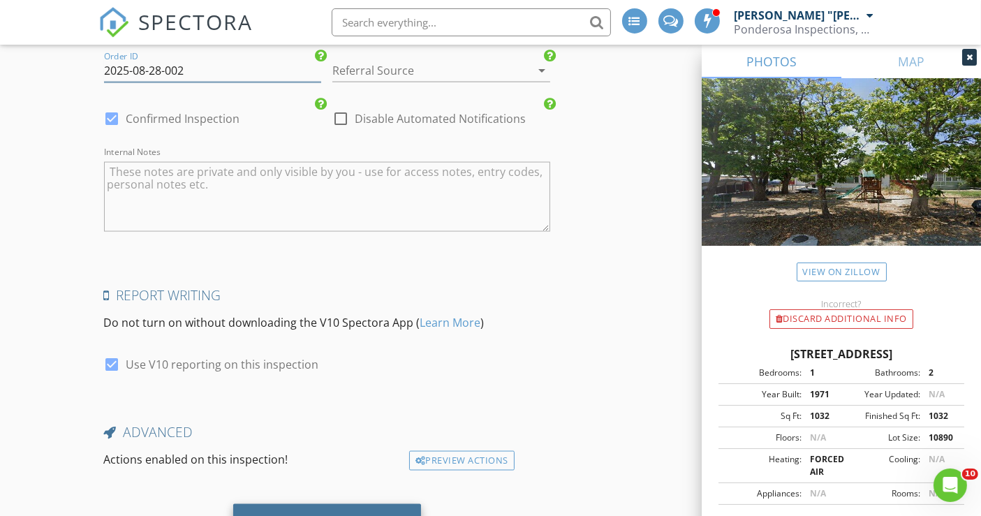
type input "2025-08-28-002"
click at [339, 515] on div "Save Inspection" at bounding box center [327, 522] width 98 height 14
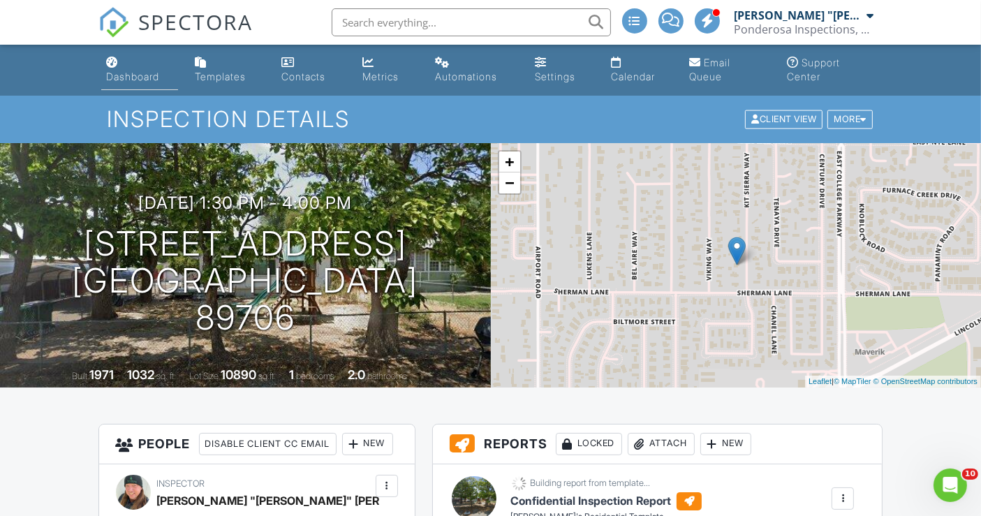
click at [131, 71] on div "Dashboard" at bounding box center [133, 77] width 53 height 12
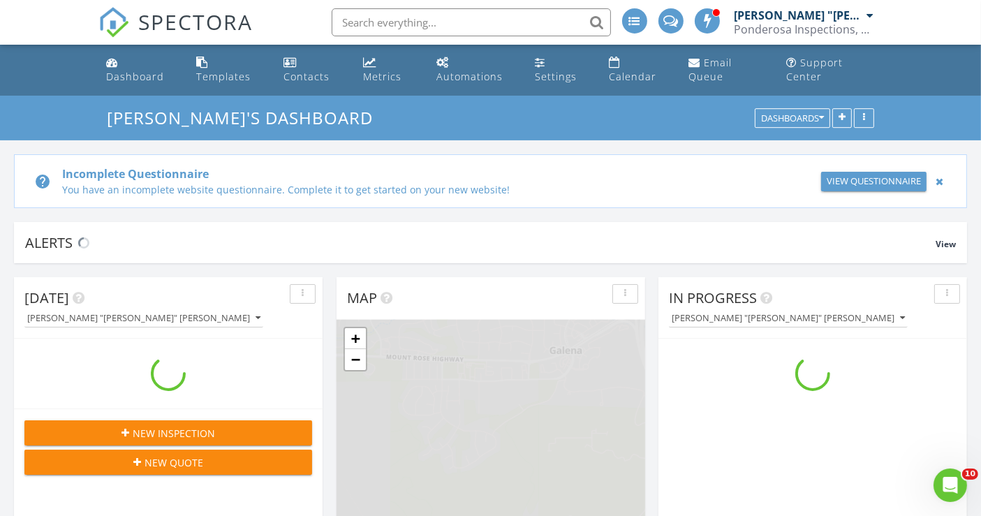
scroll to position [1294, 1005]
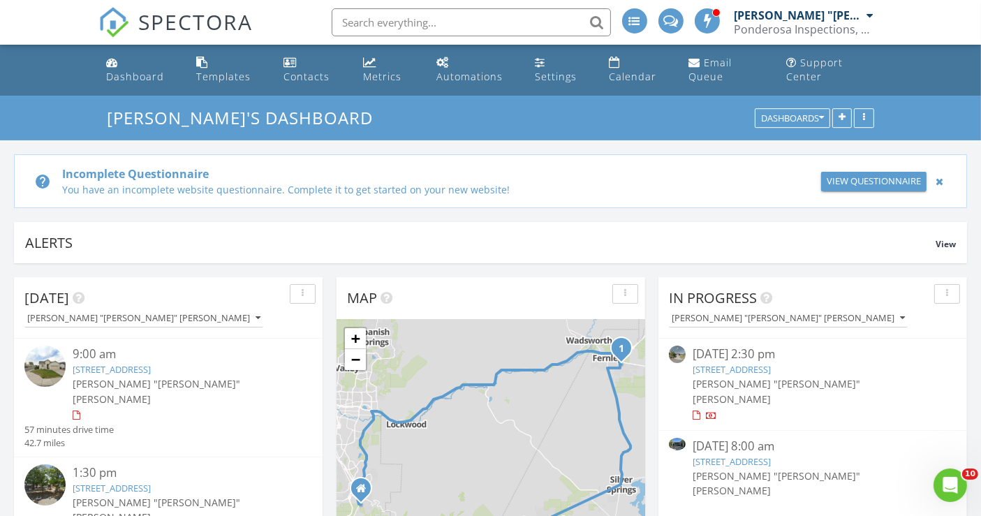
click at [939, 178] on div at bounding box center [939, 181] width 15 height 17
